Goal: Obtain resource: Obtain resource

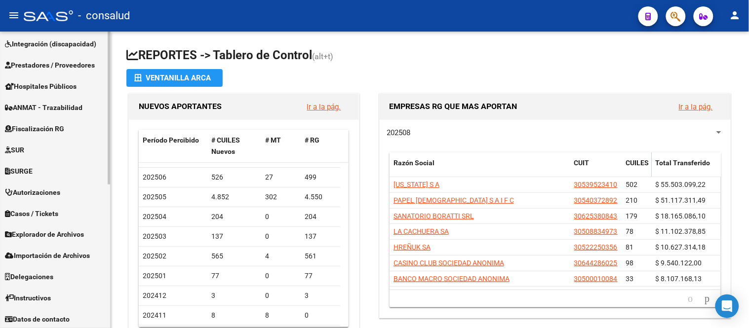
scroll to position [279, 0]
click at [49, 127] on span "Fiscalización RG" at bounding box center [34, 127] width 59 height 11
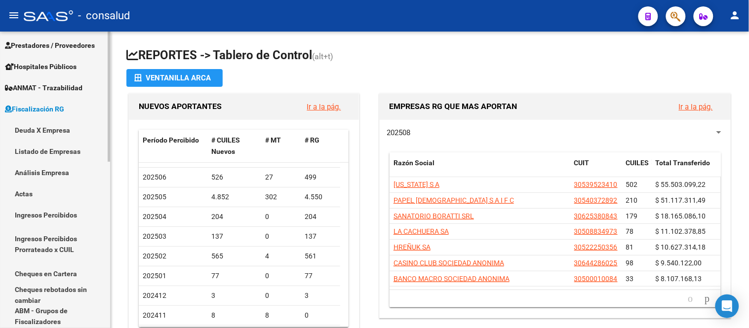
scroll to position [131, 0]
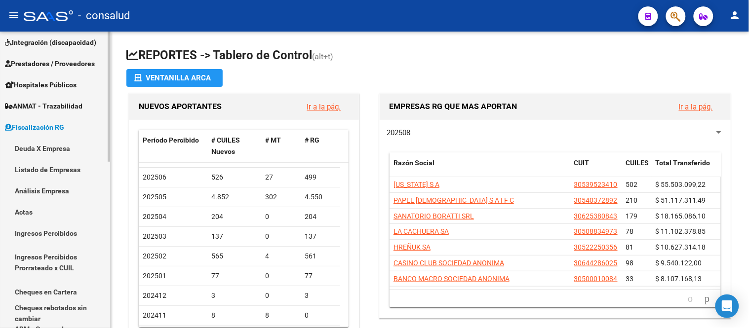
click at [58, 189] on link "Análisis Empresa" at bounding box center [55, 190] width 110 height 21
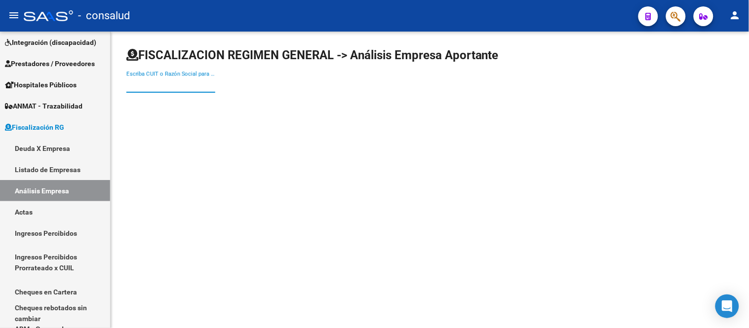
click at [158, 82] on input "Escriba CUIT o Razón Social para buscar" at bounding box center [170, 84] width 89 height 9
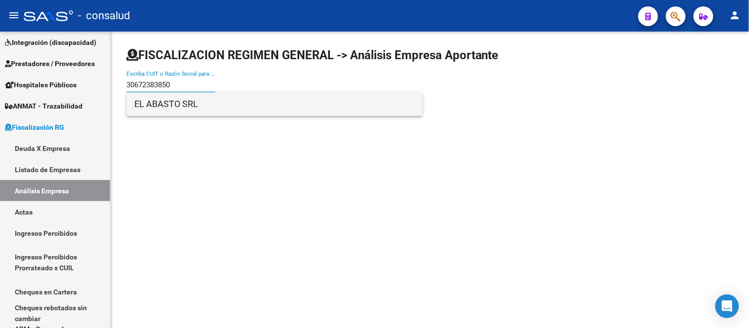
type input "30672383850"
click at [169, 105] on span "EL ABASTO SRL" at bounding box center [274, 104] width 280 height 24
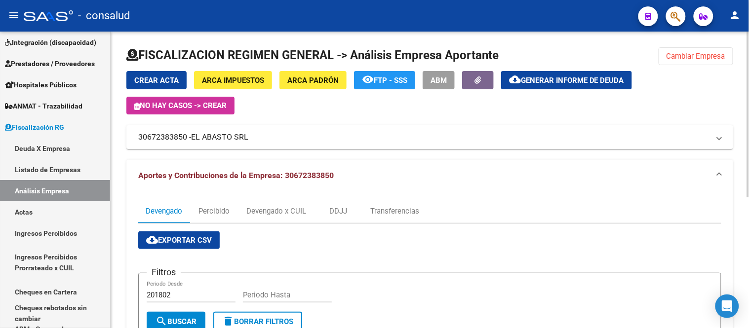
click at [573, 79] on span "Generar informe de deuda" at bounding box center [572, 80] width 103 height 9
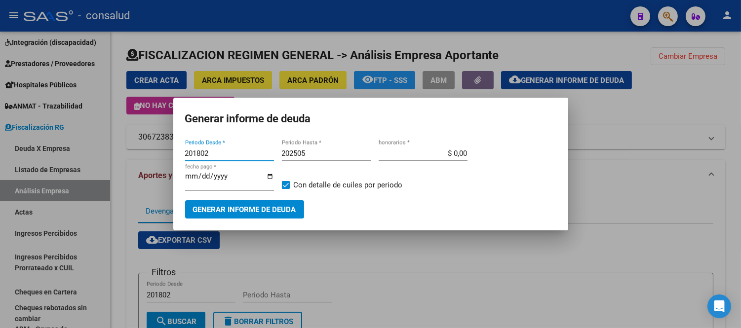
drag, startPoint x: 224, startPoint y: 156, endPoint x: 154, endPoint y: 156, distance: 70.1
click at [154, 156] on div "Generar informe de deuda 201802 Periodo Desde * 202505 Periodo Hasta * $ 0,00 h…" at bounding box center [370, 164] width 741 height 328
type input "202503"
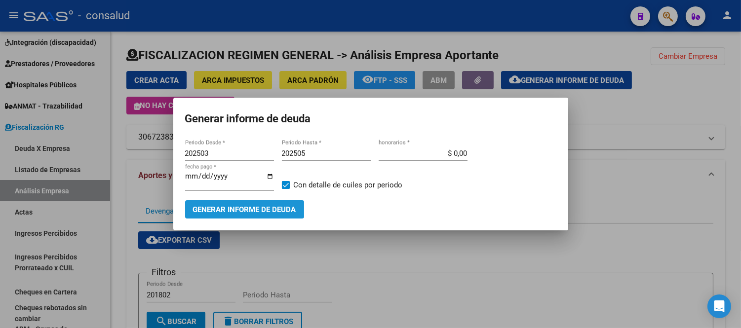
click at [243, 206] on span "Generar informe de deuda" at bounding box center [244, 209] width 103 height 9
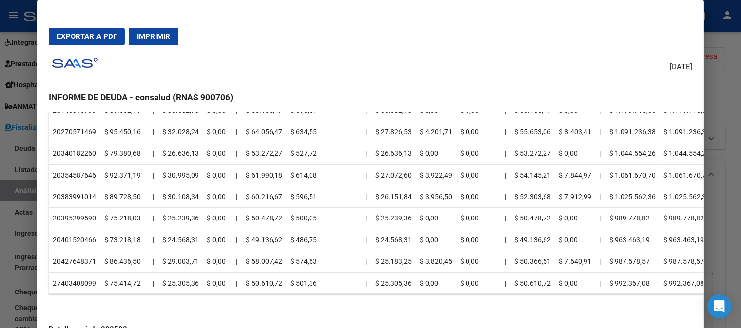
scroll to position [711, 0]
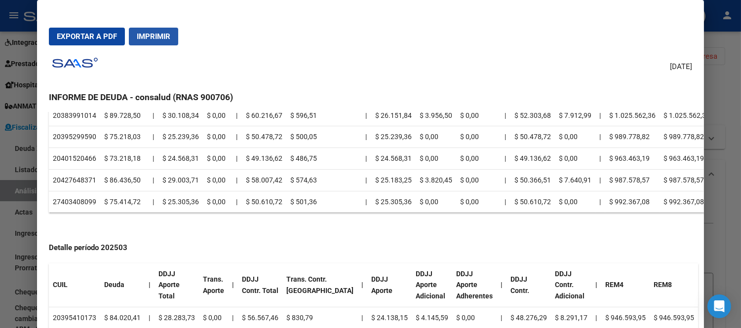
click at [141, 37] on span "Imprimir" at bounding box center [154, 36] width 34 height 9
click at [157, 38] on span "Imprimir" at bounding box center [154, 36] width 34 height 9
